Goal: Find specific page/section: Find specific page/section

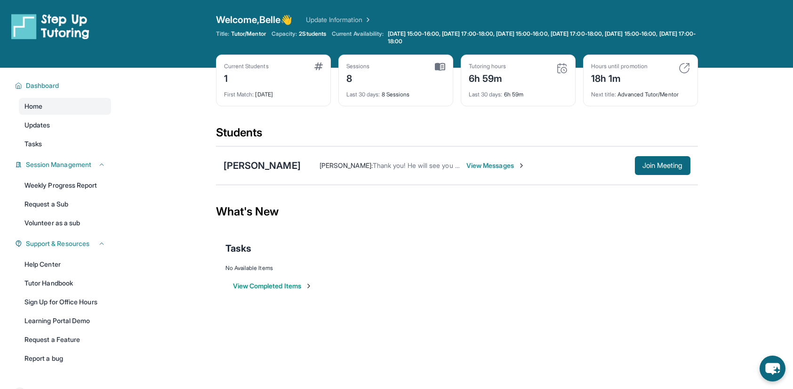
scroll to position [68, 0]
click at [72, 193] on link "Weekly Progress Report" at bounding box center [65, 185] width 92 height 17
click at [483, 162] on span "View Messages" at bounding box center [495, 165] width 59 height 9
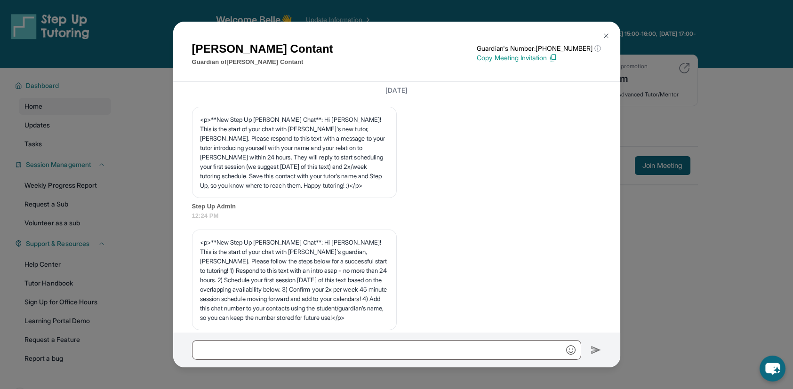
click at [607, 32] on img at bounding box center [606, 36] width 8 height 8
